Goal: Check status: Check status

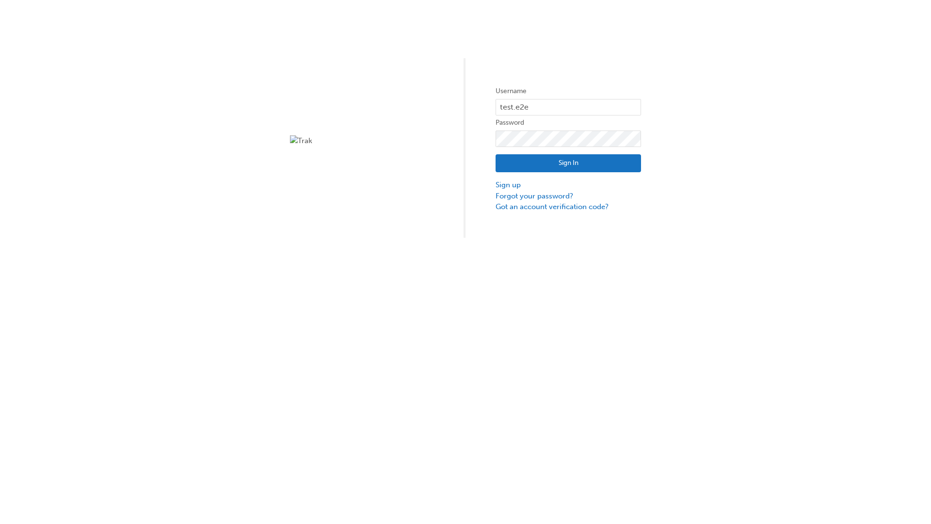
type input "test.e2e.user31"
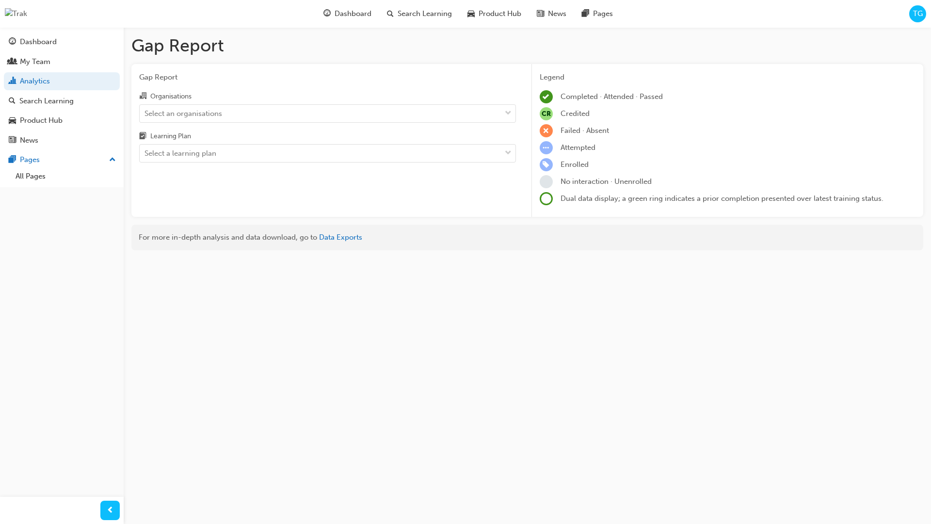
click at [146, 113] on input "Organisations Select an organisations" at bounding box center [145, 113] width 1 height 8
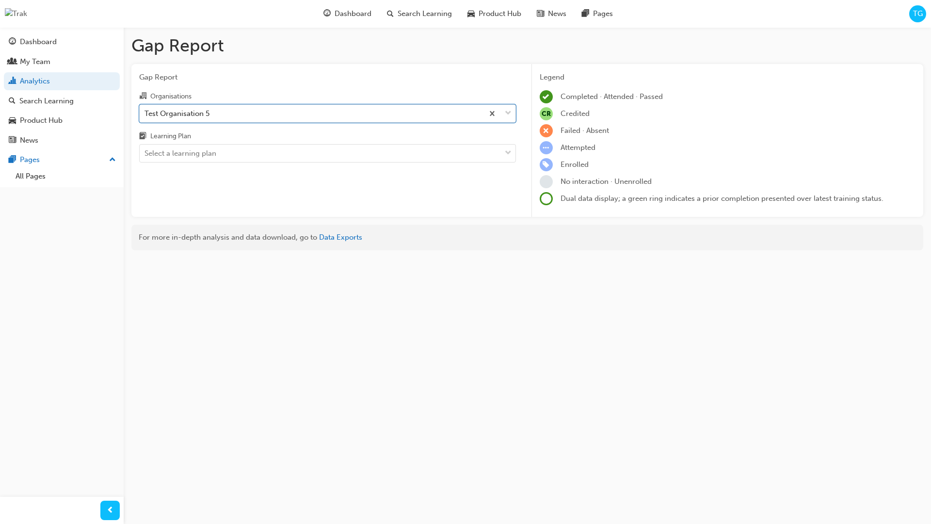
click at [146, 153] on input "Learning Plan Select a learning plan" at bounding box center [145, 153] width 1 height 8
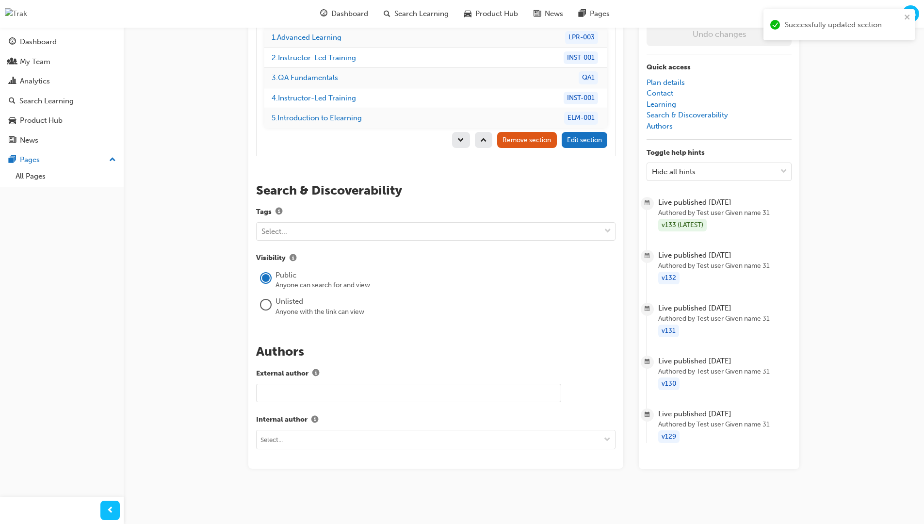
scroll to position [137, 0]
